Goal: Information Seeking & Learning: Find specific page/section

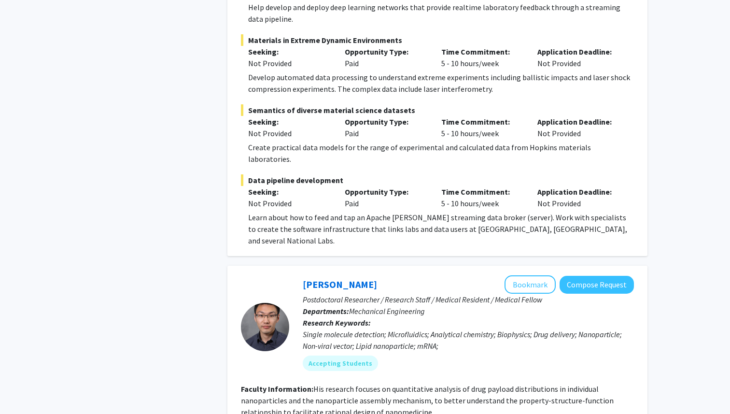
scroll to position [743, 0]
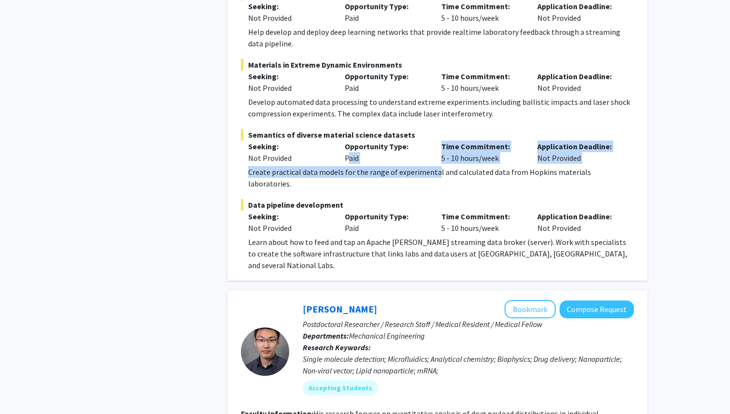
drag, startPoint x: 344, startPoint y: 160, endPoint x: 433, endPoint y: 177, distance: 90.5
click at [432, 177] on div "Semantics of diverse material science datasets Seeking: Not Provided Opportunit…" at bounding box center [437, 159] width 393 height 60
click at [433, 177] on div "Create practical data models for the range of experimental and calculated data …" at bounding box center [441, 177] width 386 height 23
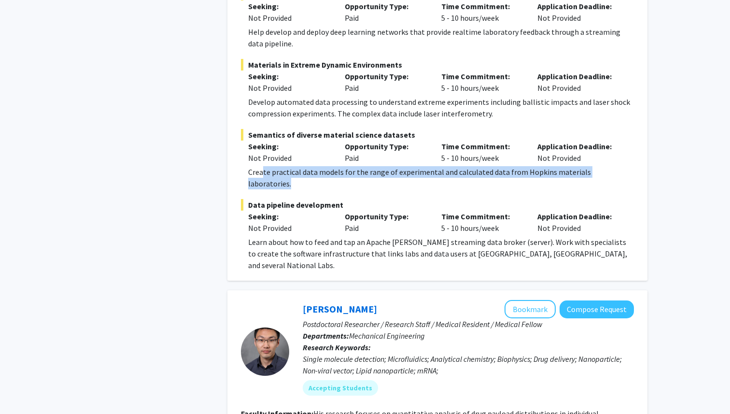
drag, startPoint x: 620, startPoint y: 175, endPoint x: 261, endPoint y: 170, distance: 359.0
click at [261, 170] on div "Create practical data models for the range of experimental and calculated data …" at bounding box center [441, 177] width 386 height 23
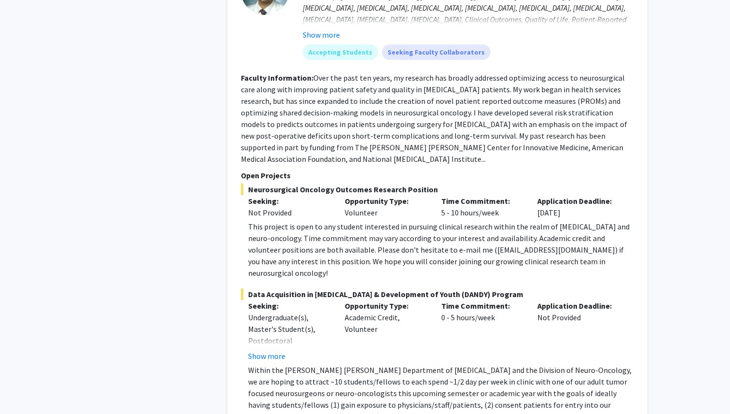
scroll to position [2129, 0]
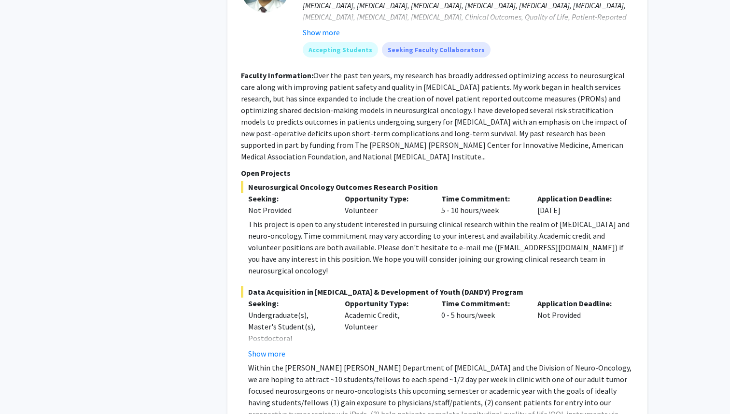
drag, startPoint x: 427, startPoint y: 141, endPoint x: 254, endPoint y: 141, distance: 173.9
click at [254, 181] on span "Neurosurgical Oncology Outcomes Research Position" at bounding box center [437, 187] width 393 height 12
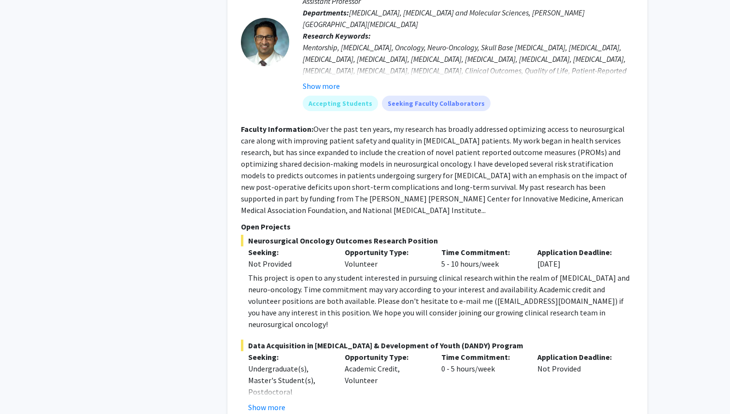
scroll to position [2083, 0]
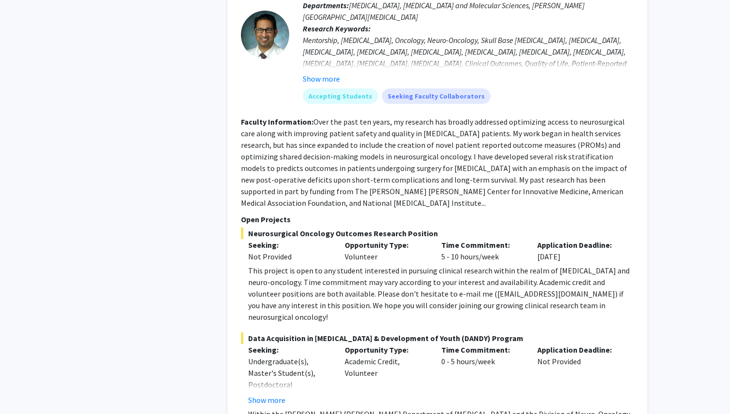
drag, startPoint x: 435, startPoint y: 182, endPoint x: 174, endPoint y: 168, distance: 261.2
click at [244, 158] on fg-read-more "Over the past ten years, my research has broadly addressed optimizing access to…" at bounding box center [434, 162] width 386 height 91
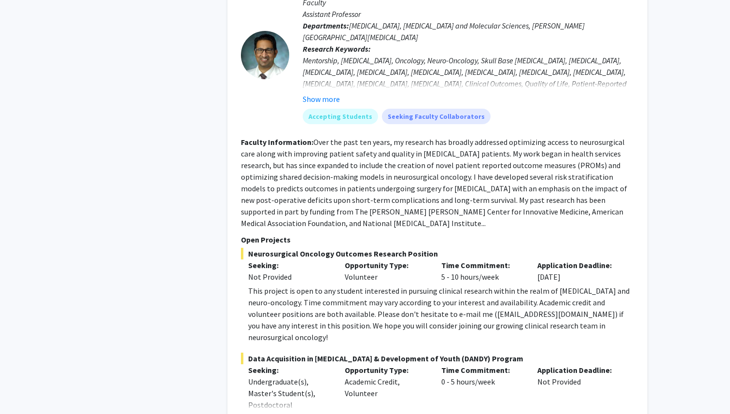
scroll to position [2052, 0]
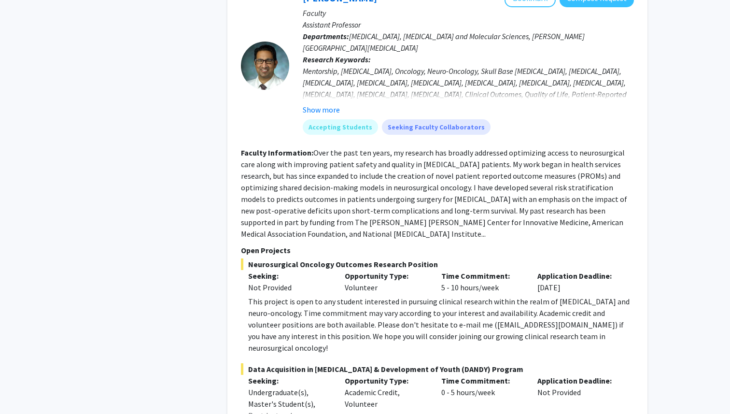
drag, startPoint x: 436, startPoint y: 220, endPoint x: 285, endPoint y: 166, distance: 160.0
click at [285, 166] on fg-search-faculty "[PERSON_NAME] Bookmark Compose Request Faculty Assistant Professor Departments:…" at bounding box center [437, 251] width 393 height 524
click at [285, 166] on fg-read-more "Over the past ten years, my research has broadly addressed optimizing access to…" at bounding box center [434, 193] width 386 height 91
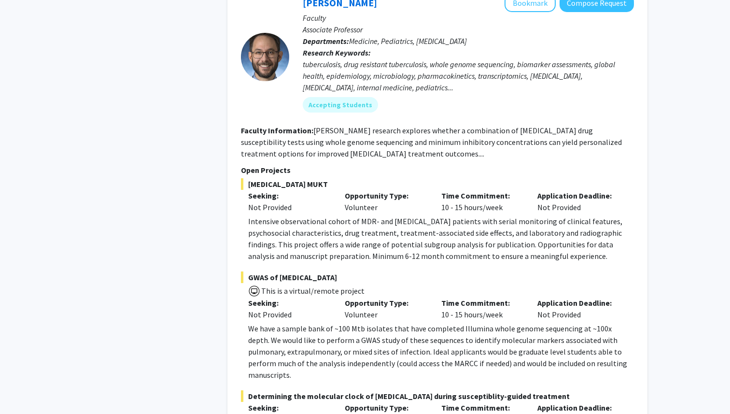
scroll to position [2598, 0]
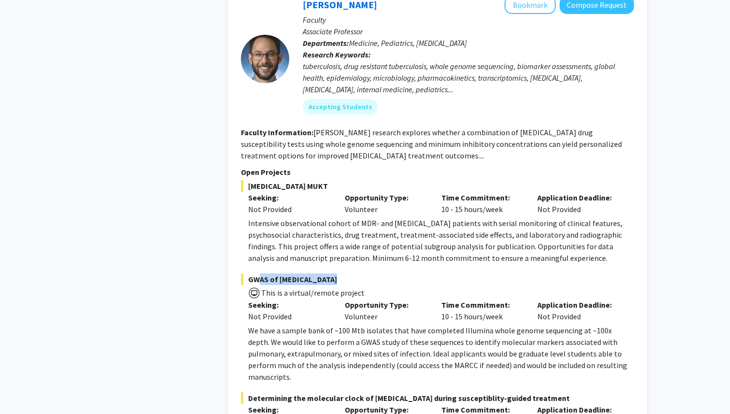
drag, startPoint x: 251, startPoint y: 220, endPoint x: 332, endPoint y: 221, distance: 80.7
click at [331, 273] on span "GWAS of [MEDICAL_DATA]" at bounding box center [437, 279] width 393 height 12
click at [332, 273] on span "GWAS of [MEDICAL_DATA]" at bounding box center [437, 279] width 393 height 12
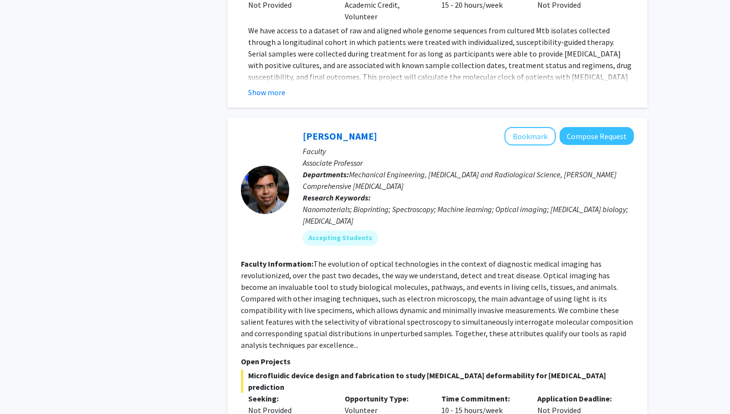
scroll to position [3012, 0]
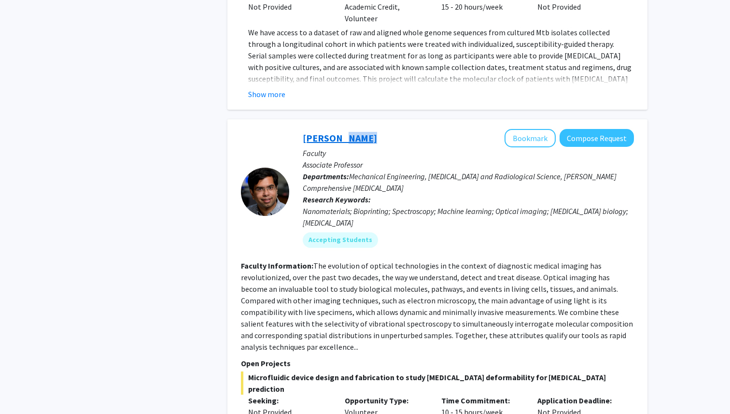
drag, startPoint x: 299, startPoint y: 74, endPoint x: 332, endPoint y: 67, distance: 33.2
click at [332, 129] on div "[PERSON_NAME] Bookmark Compose Request Faculty Associate Professor Departments:…" at bounding box center [461, 192] width 345 height 126
click at [387, 159] on p "Associate Professor" at bounding box center [468, 165] width 331 height 12
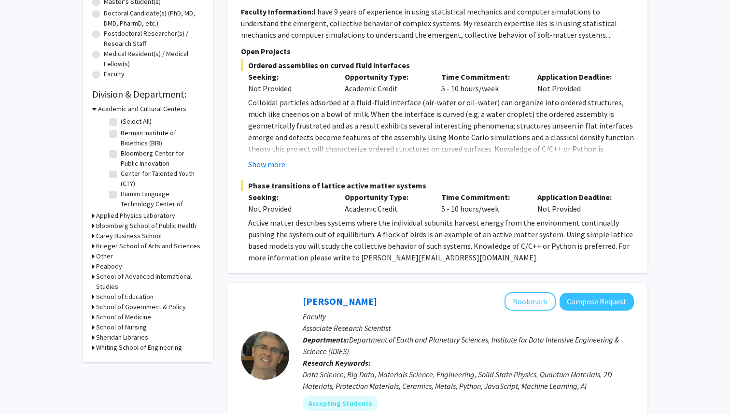
scroll to position [212, 0]
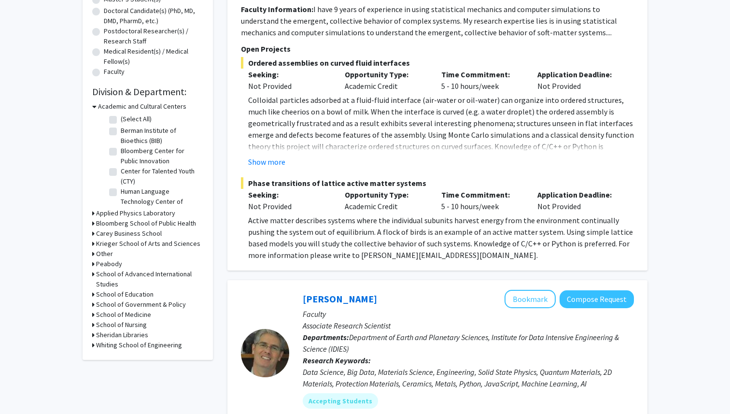
click at [128, 317] on h3 "School of Medicine" at bounding box center [123, 315] width 55 height 10
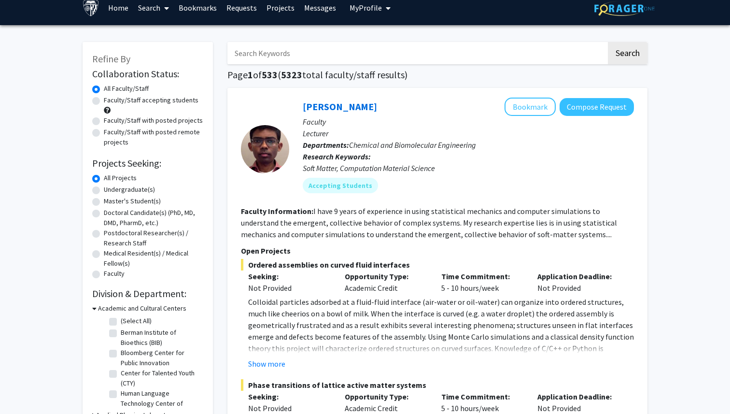
scroll to position [0, 0]
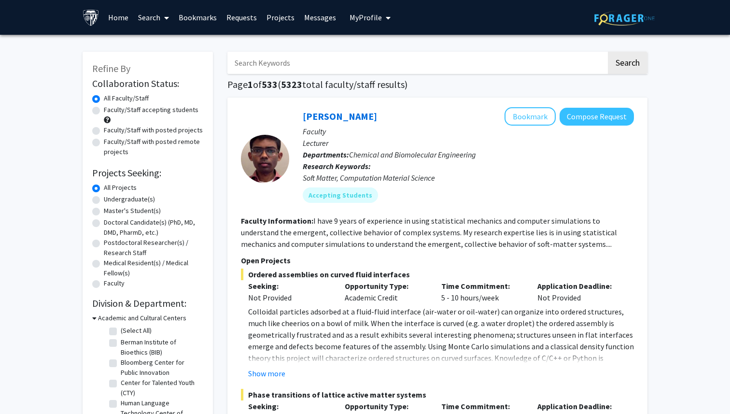
click at [331, 68] on input "Search Keywords" at bounding box center [417, 63] width 379 height 22
type input "[PERSON_NAME]"
click at [608, 52] on button "Search" at bounding box center [628, 63] width 40 height 22
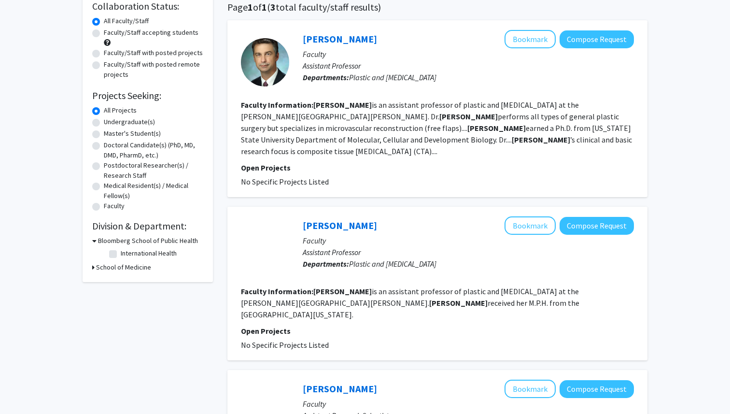
scroll to position [82, 0]
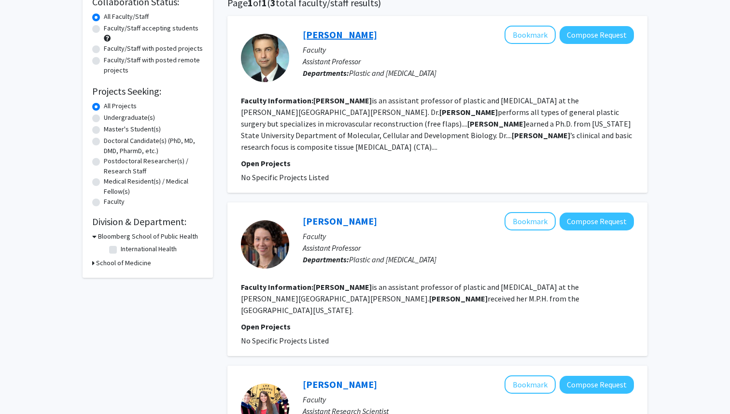
click at [343, 31] on link "[PERSON_NAME]" at bounding box center [340, 34] width 74 height 12
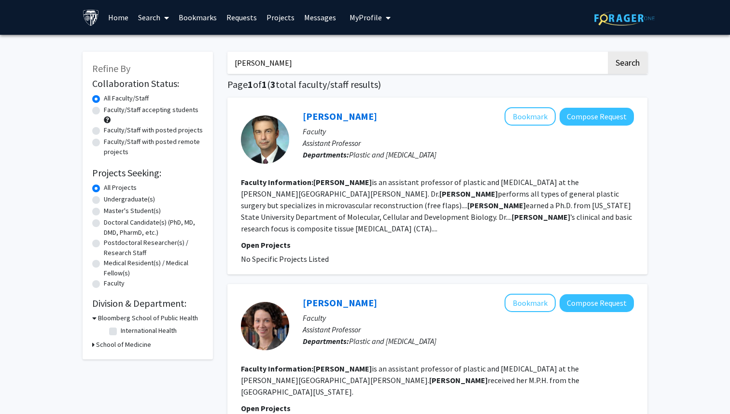
click at [287, 69] on input "[PERSON_NAME]" at bounding box center [417, 63] width 379 height 22
click at [608, 52] on button "Search" at bounding box center [628, 63] width 40 height 22
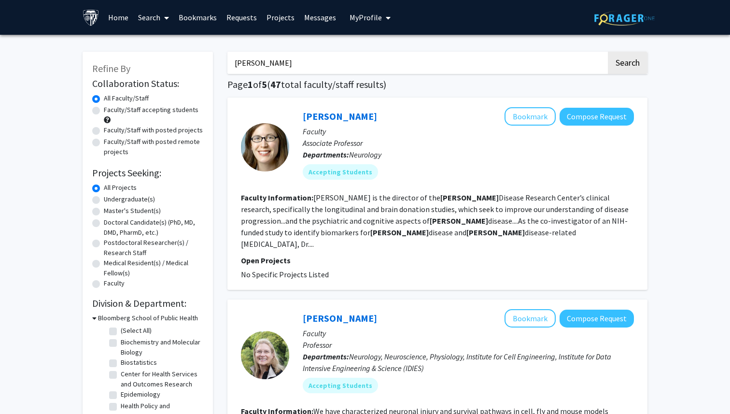
click at [322, 54] on input "[PERSON_NAME]" at bounding box center [417, 63] width 379 height 22
type input "music"
click at [608, 52] on button "Search" at bounding box center [628, 63] width 40 height 22
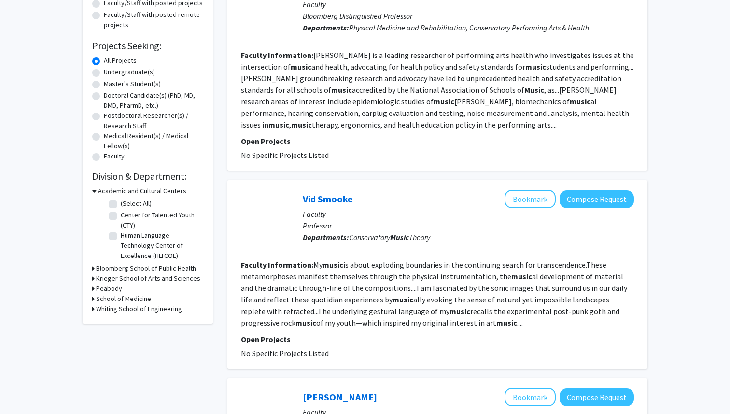
scroll to position [129, 0]
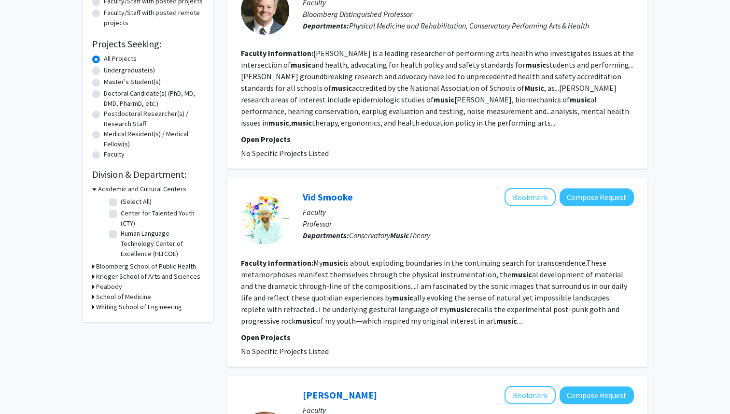
click at [122, 294] on h3 "School of Medicine" at bounding box center [123, 297] width 55 height 10
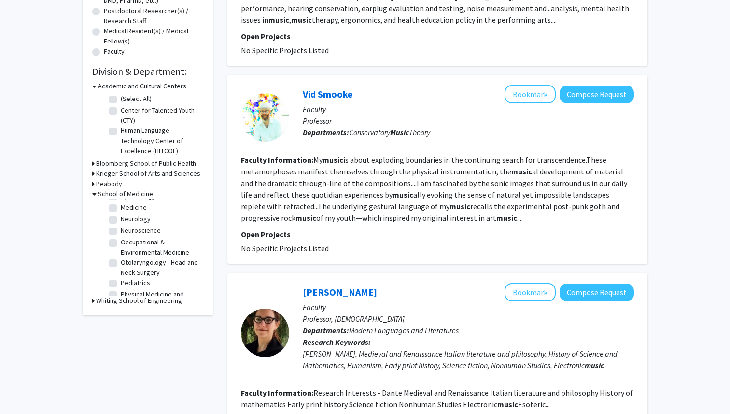
scroll to position [109, 0]
click at [121, 217] on label "Neurology" at bounding box center [136, 218] width 30 height 10
click at [121, 217] on input "Neurology" at bounding box center [124, 216] width 6 height 6
checkbox input "true"
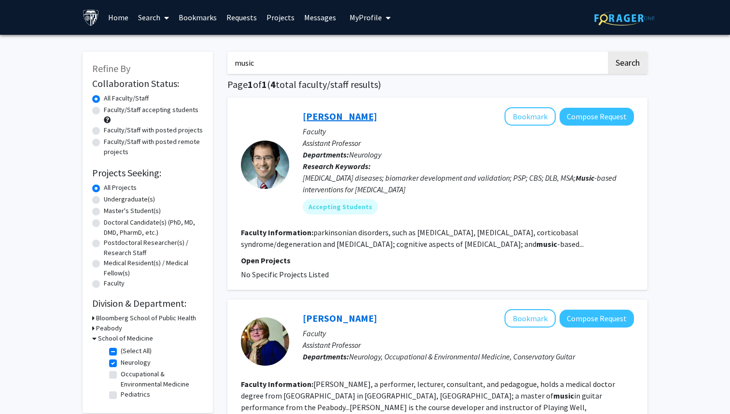
click at [352, 116] on link "[PERSON_NAME]" at bounding box center [340, 116] width 74 height 12
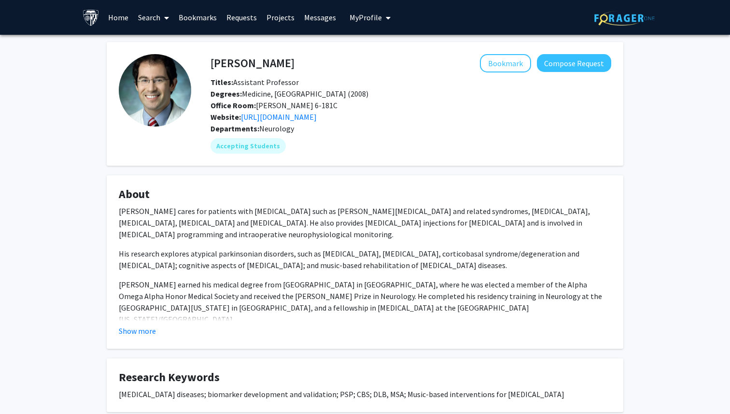
drag, startPoint x: 310, startPoint y: 64, endPoint x: 213, endPoint y: 57, distance: 97.4
click at [213, 57] on h4 "[PERSON_NAME]" at bounding box center [253, 63] width 84 height 18
copy h4 "[PERSON_NAME]"
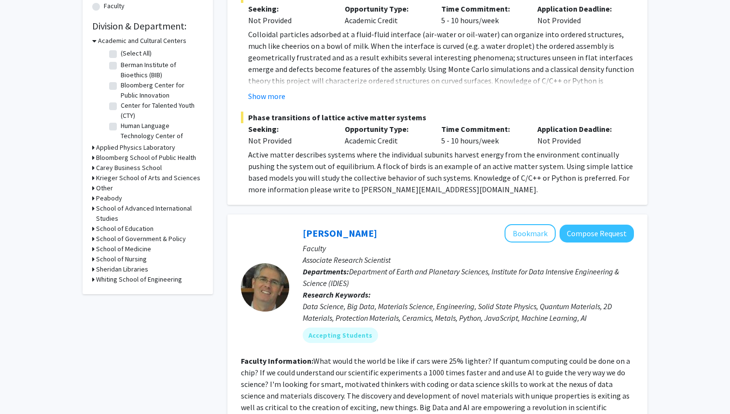
scroll to position [279, 0]
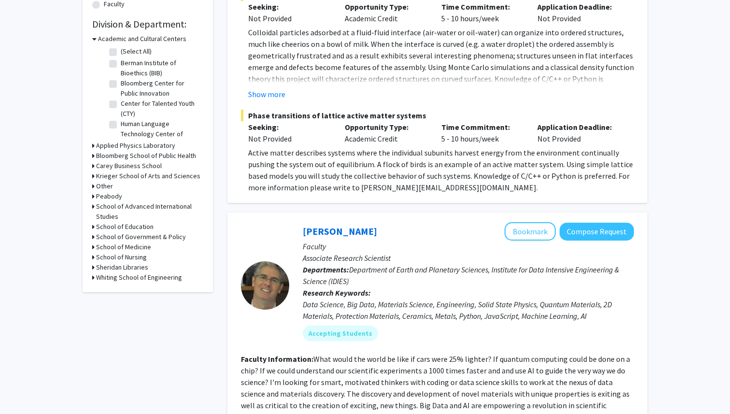
click at [114, 249] on h3 "School of Medicine" at bounding box center [123, 247] width 55 height 10
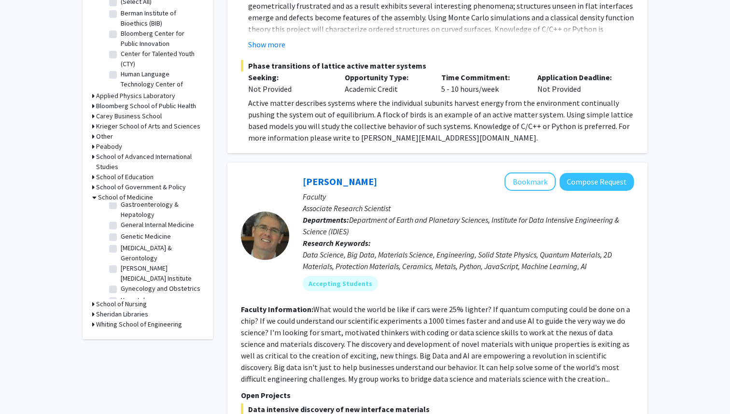
scroll to position [605, 0]
